Goal: Find specific page/section: Find specific page/section

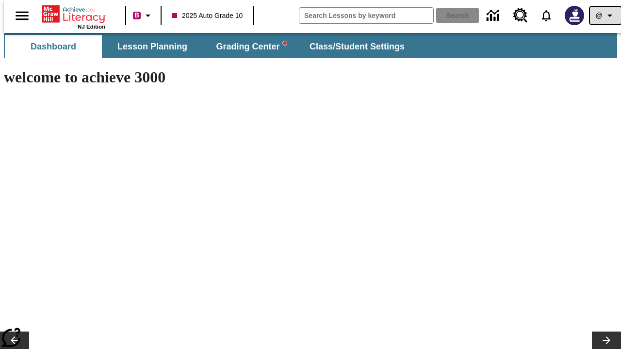
click at [604, 16] on icon "Profile/Settings" at bounding box center [610, 16] width 12 height 12
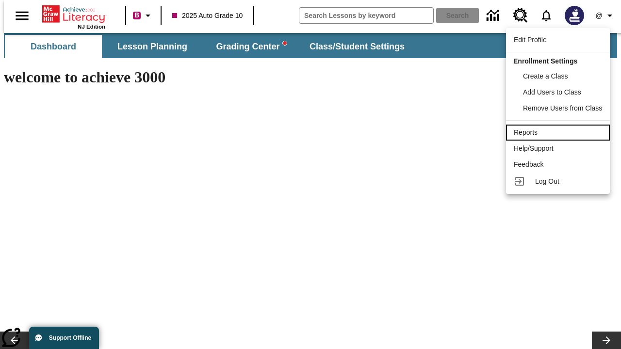
click at [559, 132] on div "Reports" at bounding box center [558, 133] width 88 height 10
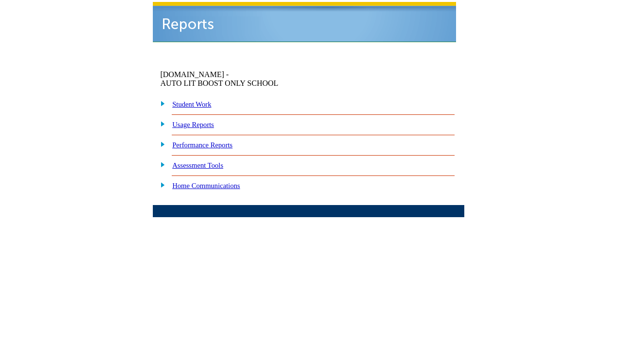
click at [216, 141] on link "Performance Reports" at bounding box center [202, 145] width 60 height 8
